Goal: Check status: Check status

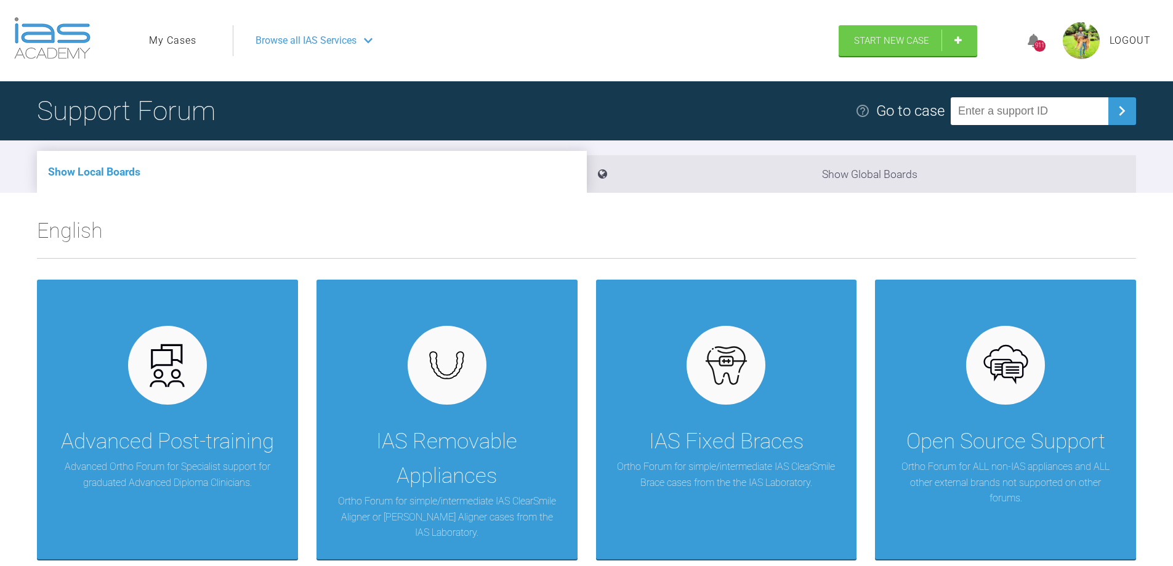
click at [180, 41] on link "My Cases" at bounding box center [172, 41] width 47 height 16
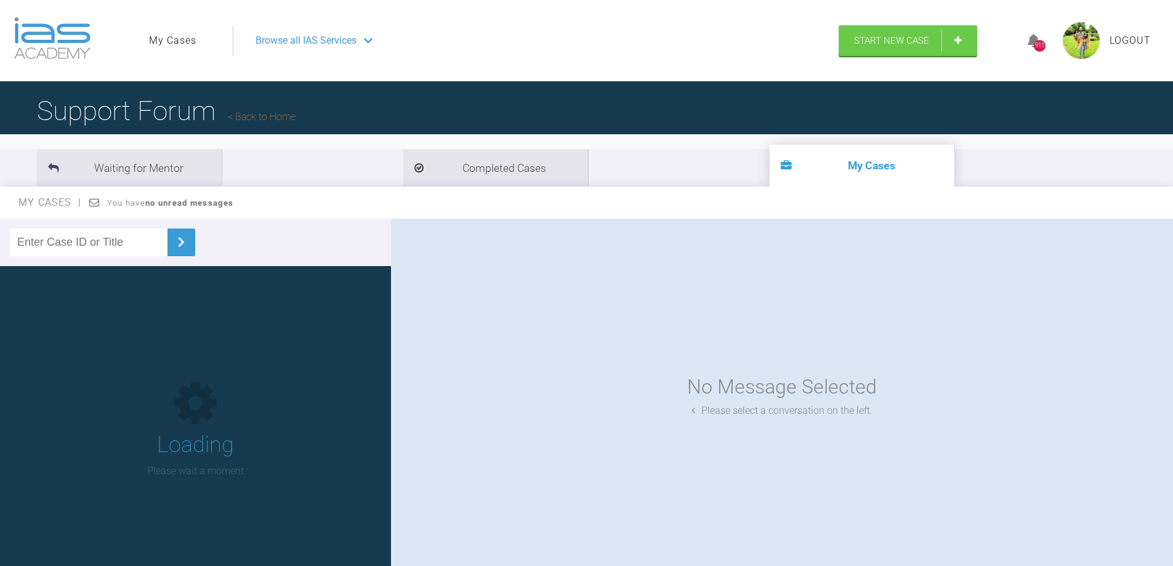
click at [105, 243] on input "text" at bounding box center [89, 242] width 158 height 28
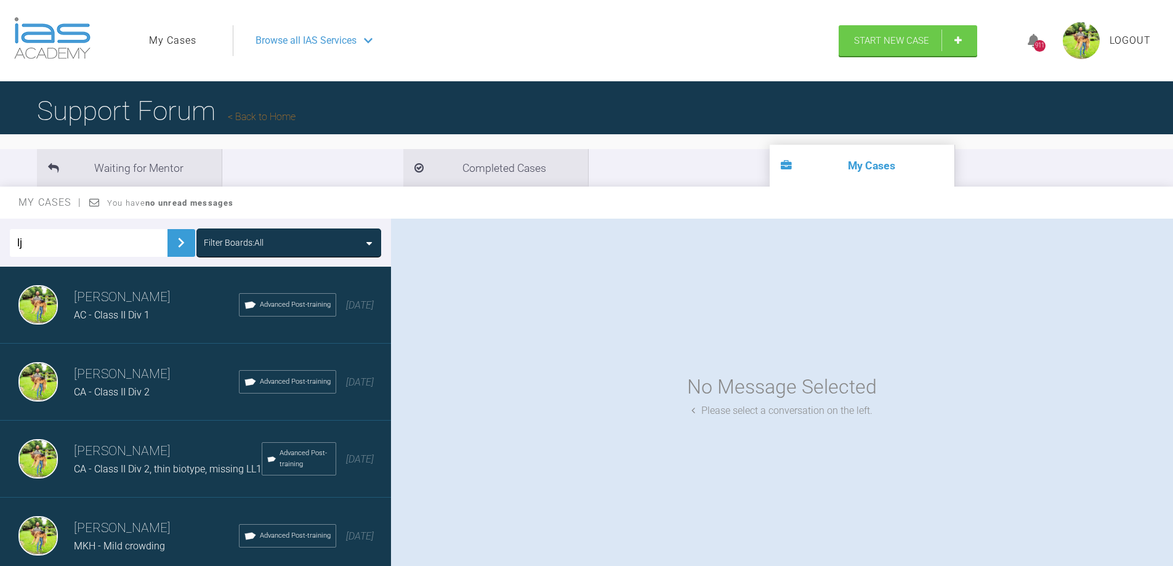
click at [171, 240] on img at bounding box center [181, 243] width 20 height 20
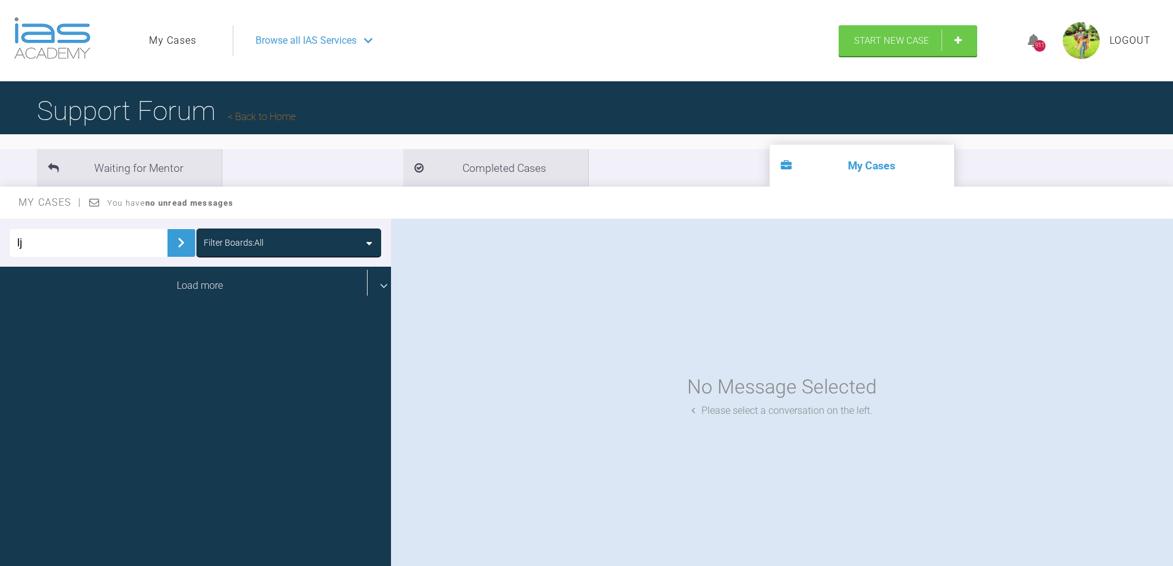
click at [174, 283] on div "Load more" at bounding box center [200, 286] width 400 height 38
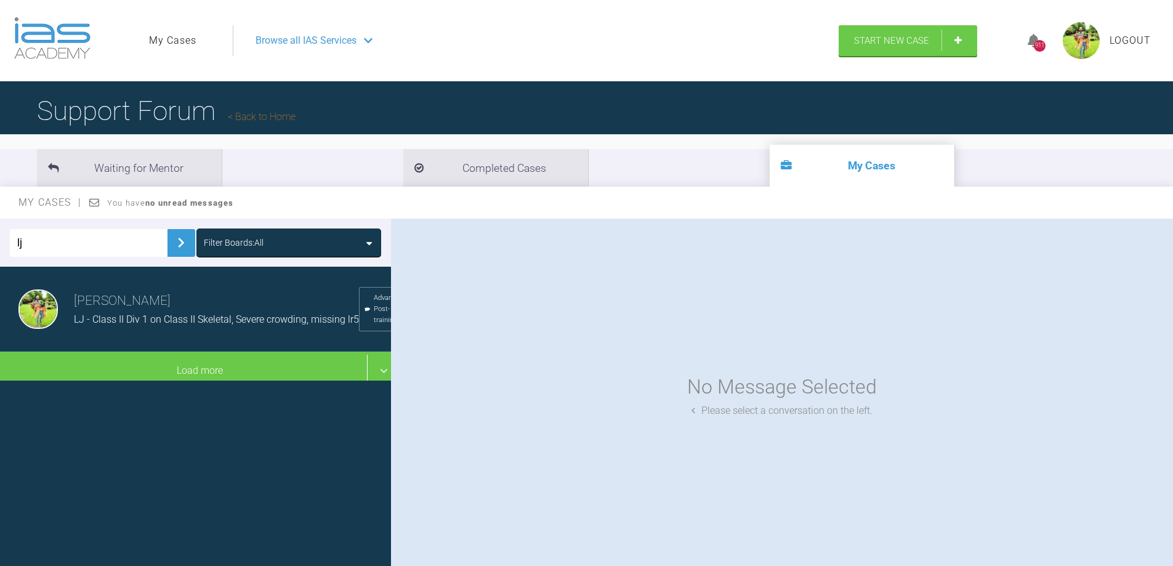
click at [173, 304] on h3 "[PERSON_NAME]" at bounding box center [216, 301] width 285 height 21
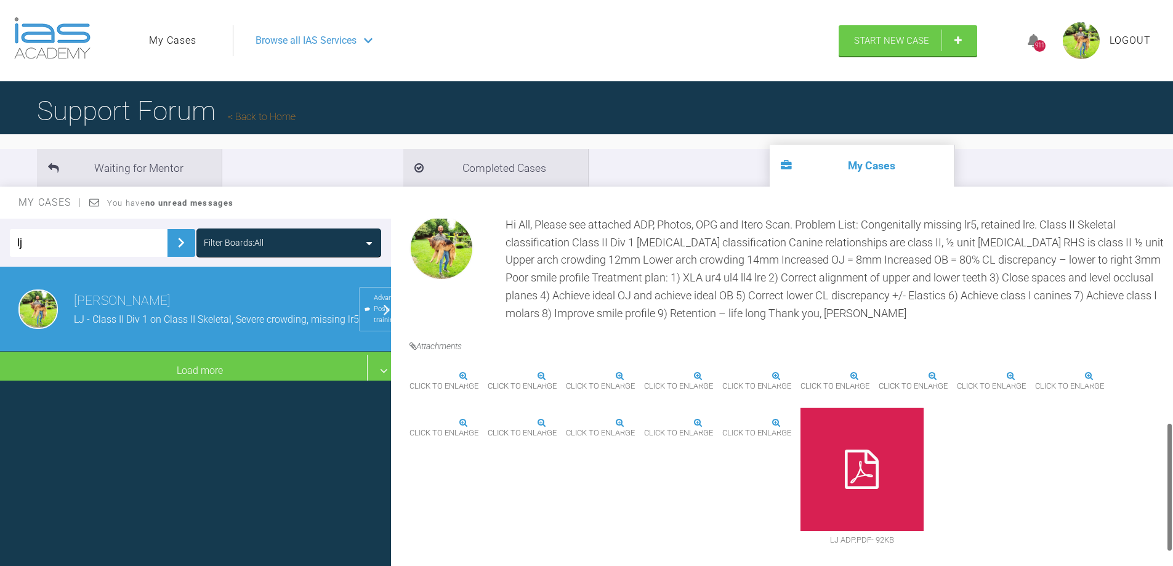
scroll to position [493, 0]
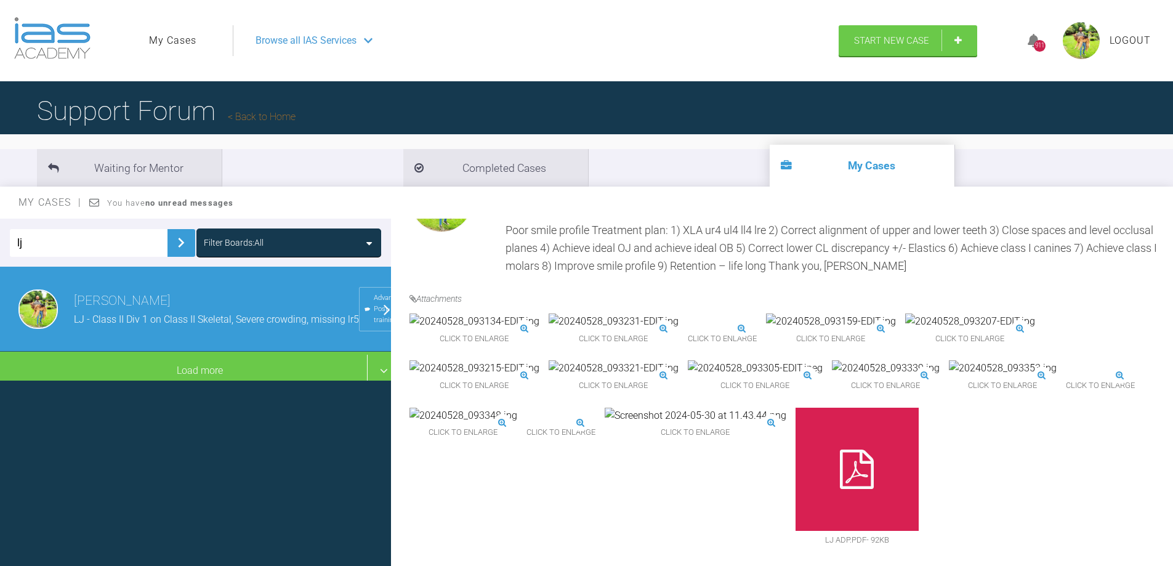
click at [488, 313] on img at bounding box center [474, 321] width 130 height 16
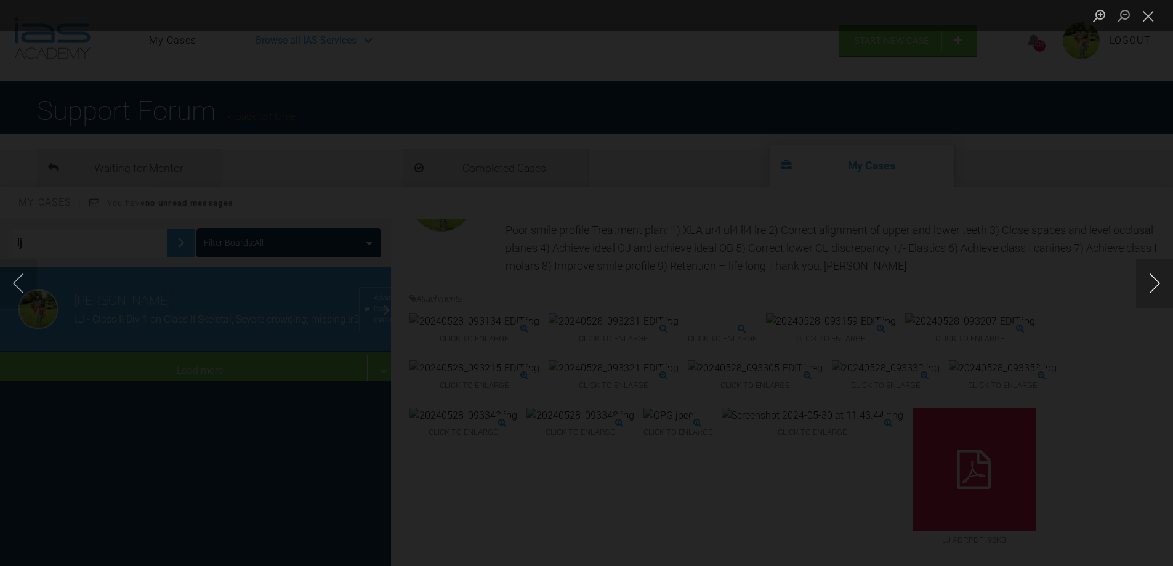
click at [1153, 278] on button "Next image" at bounding box center [1154, 283] width 37 height 49
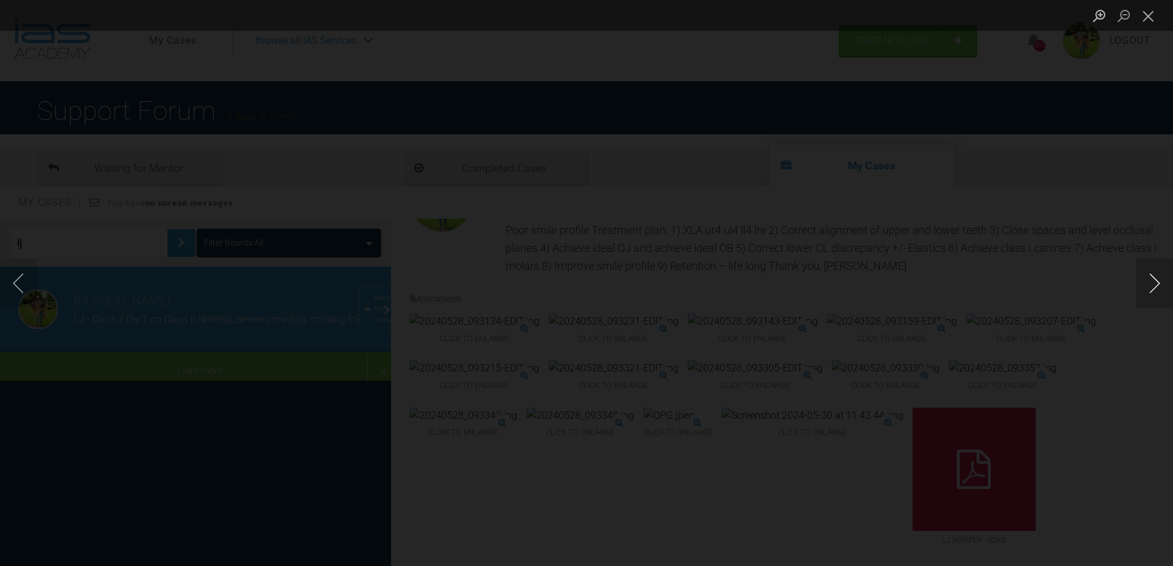
click at [1153, 278] on button "Next image" at bounding box center [1154, 283] width 37 height 49
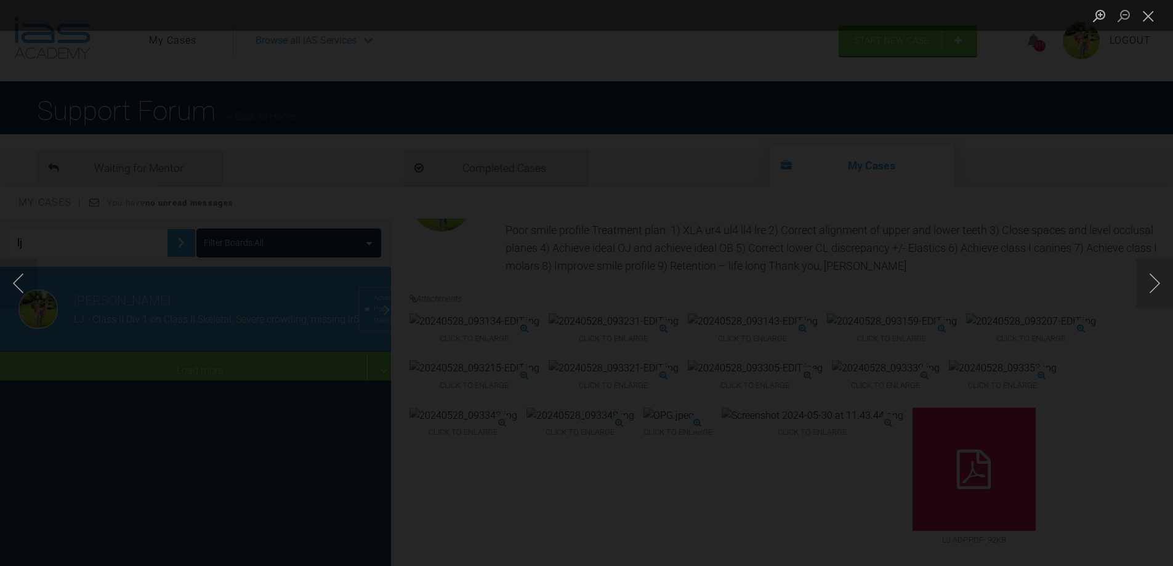
click at [1109, 339] on div "Lightbox" at bounding box center [586, 283] width 1173 height 566
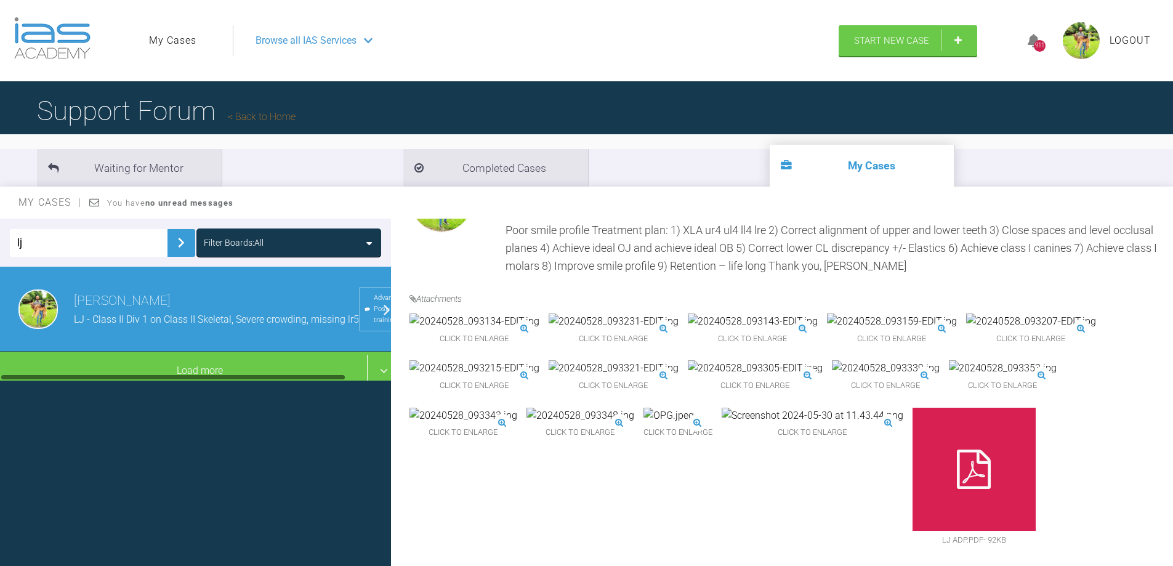
drag, startPoint x: 49, startPoint y: 235, endPoint x: -15, endPoint y: 233, distance: 64.1
click at [0, 233] on html "My Cases Logout Browse all IAS Services Start New Case 911 Logout Support Forum…" at bounding box center [586, 347] width 1173 height 694
type input "w"
click at [171, 242] on img at bounding box center [181, 243] width 20 height 20
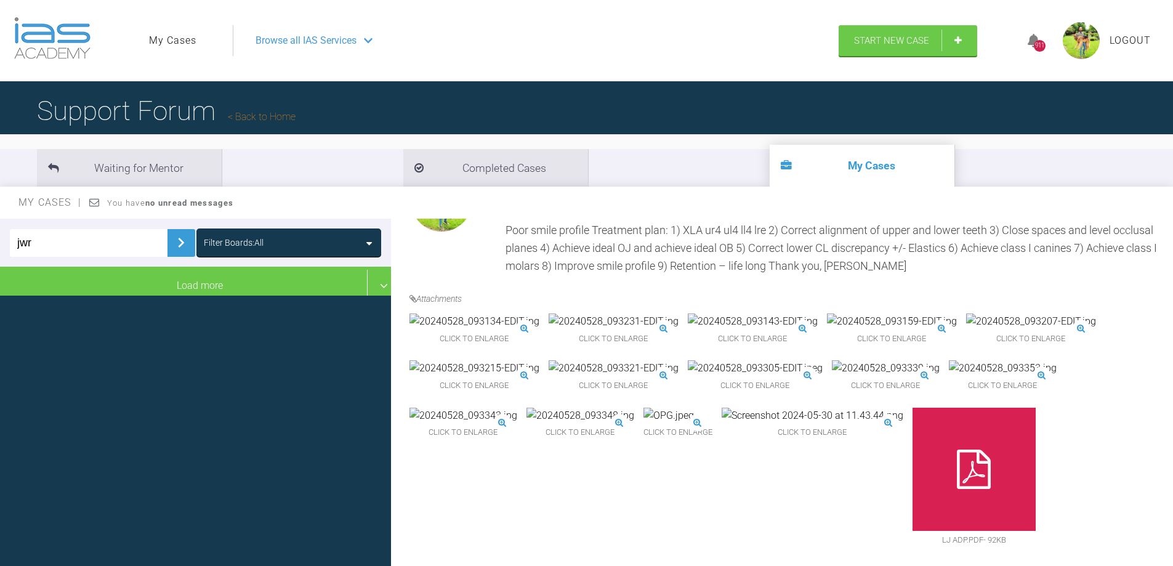
click at [81, 246] on input "jwr" at bounding box center [89, 243] width 158 height 28
click at [172, 239] on img at bounding box center [181, 243] width 20 height 20
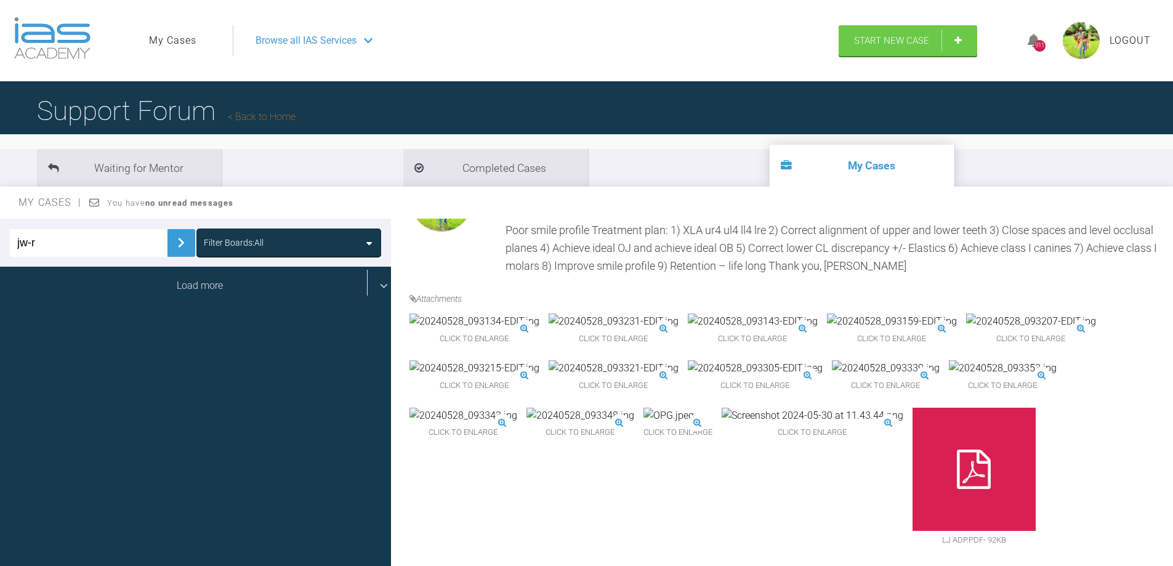
click at [193, 284] on div "Load more" at bounding box center [200, 286] width 400 height 38
click at [193, 284] on div "[PERSON_NAME] JW-R - Class II Div 2, Mild crowding. Advanced Post-training [DAT…" at bounding box center [200, 305] width 400 height 77
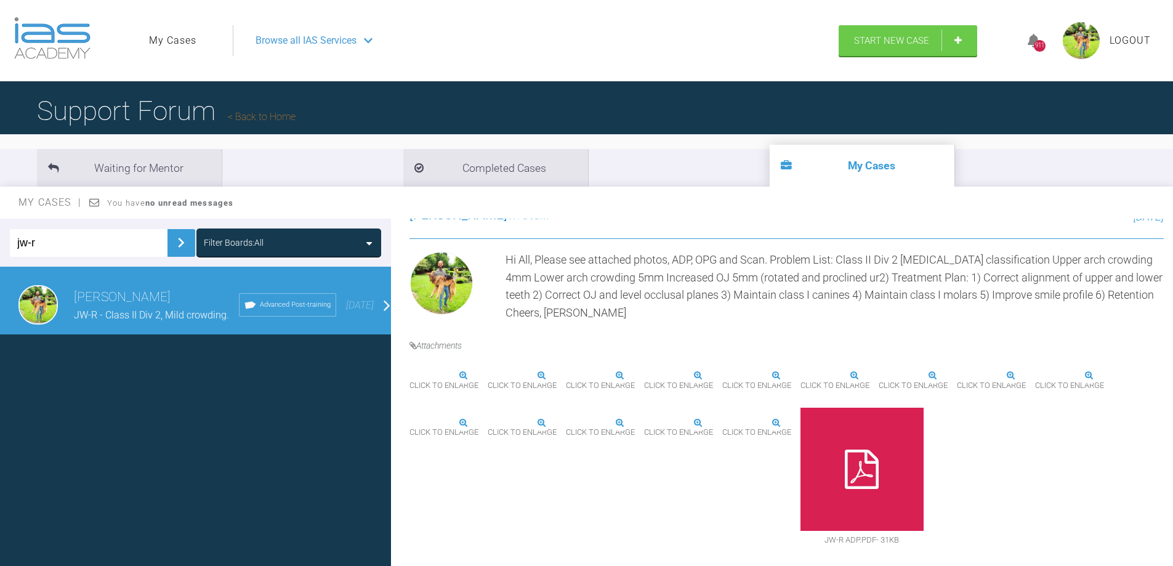
click at [63, 242] on input "jw-r" at bounding box center [89, 243] width 158 height 28
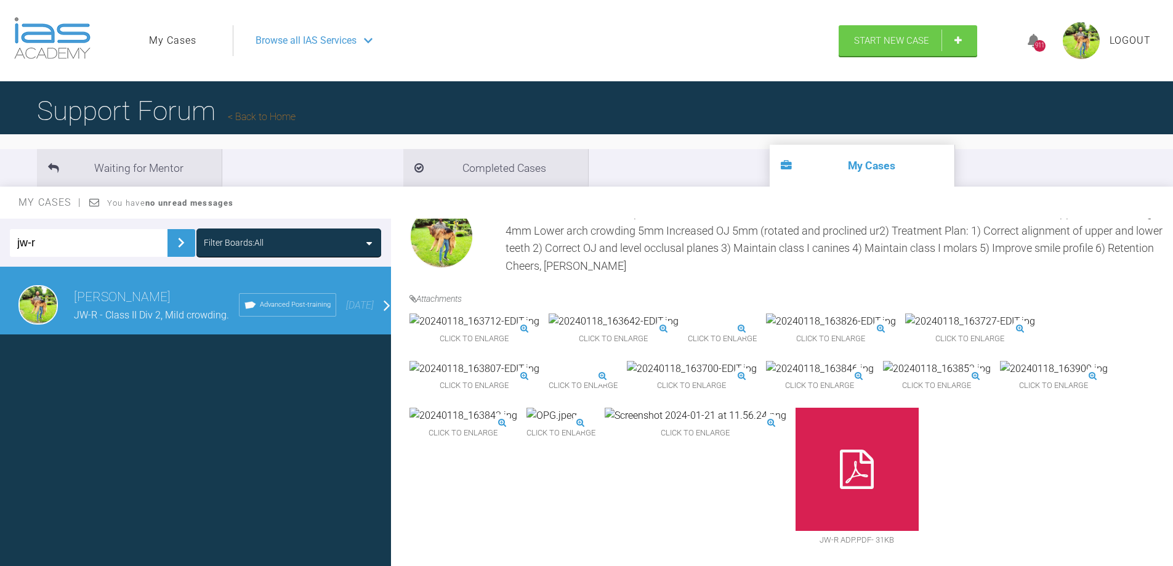
click at [63, 242] on input "jw-r" at bounding box center [89, 243] width 158 height 28
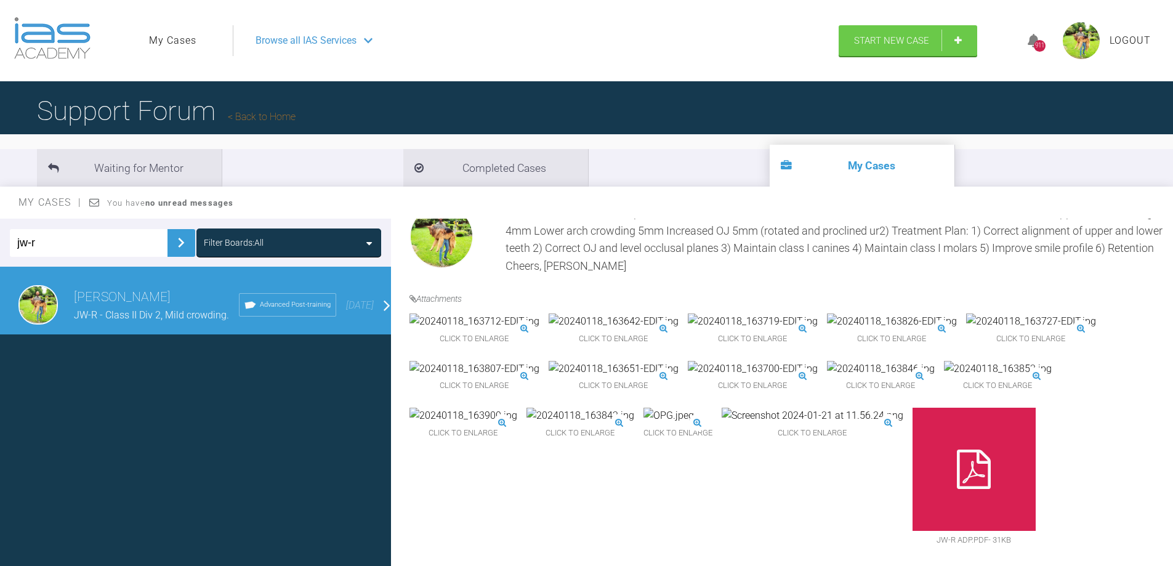
click at [63, 242] on input "jw-r" at bounding box center [89, 243] width 158 height 28
type input "cf"
click at [171, 240] on img at bounding box center [181, 243] width 20 height 20
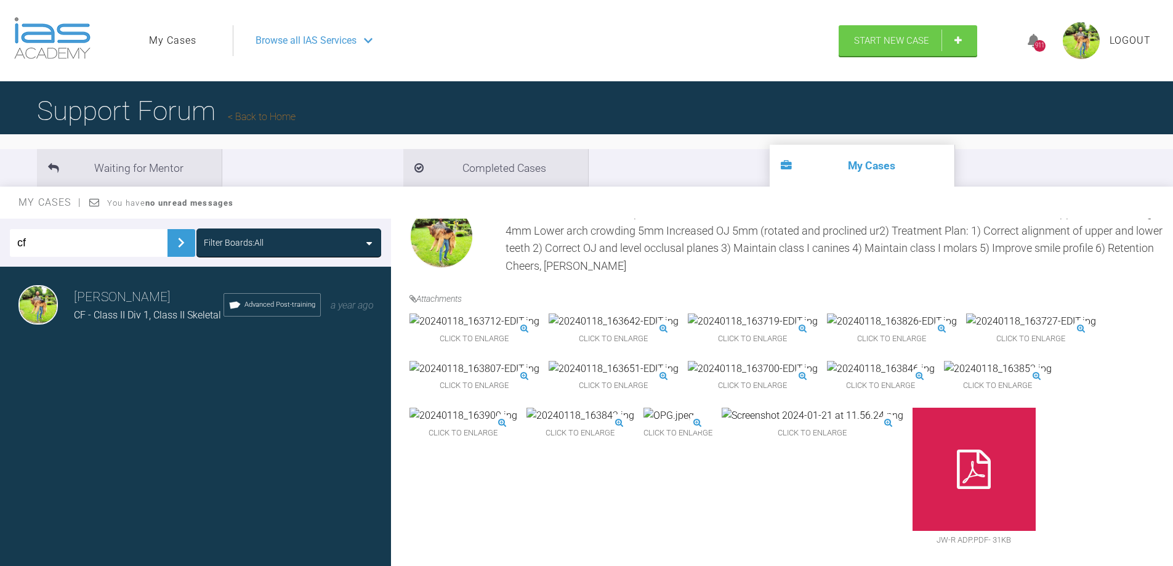
click at [150, 289] on h3 "[PERSON_NAME]" at bounding box center [149, 297] width 150 height 21
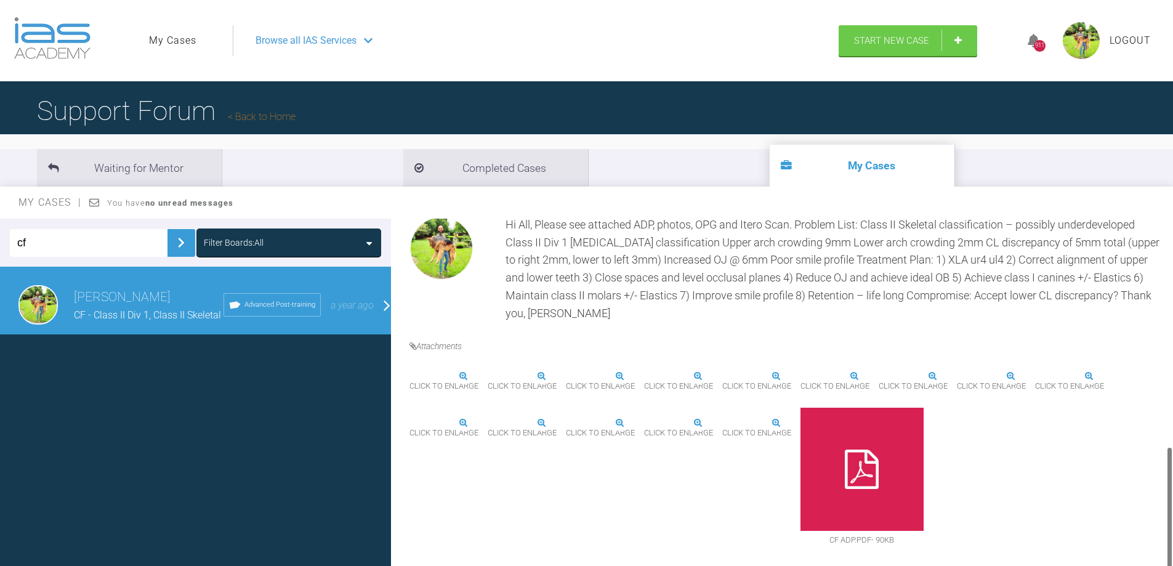
scroll to position [638, 0]
